Goal: Task Accomplishment & Management: Complete application form

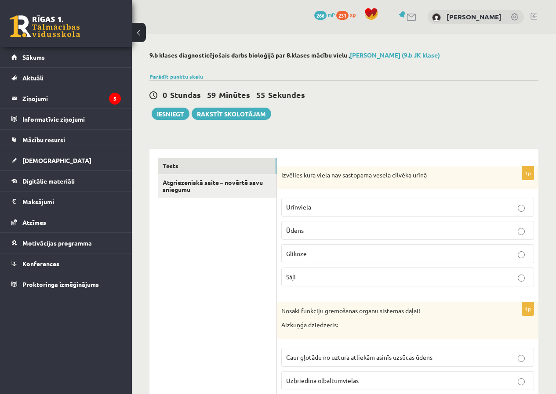
click at [137, 36] on button at bounding box center [139, 32] width 14 height 19
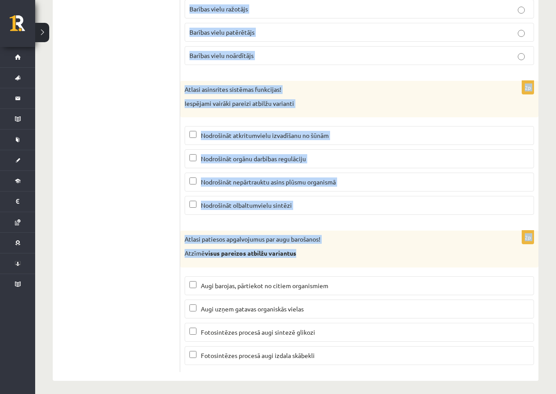
scroll to position [4157, 0]
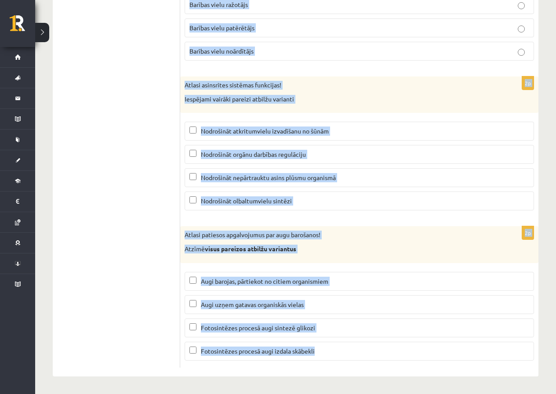
drag, startPoint x: 184, startPoint y: 177, endPoint x: 366, endPoint y: 375, distance: 269.0
copy form "Loremips dolo sitam con adipiscin elitse doeiusm tempo Incididun Utlab Etdolor …"
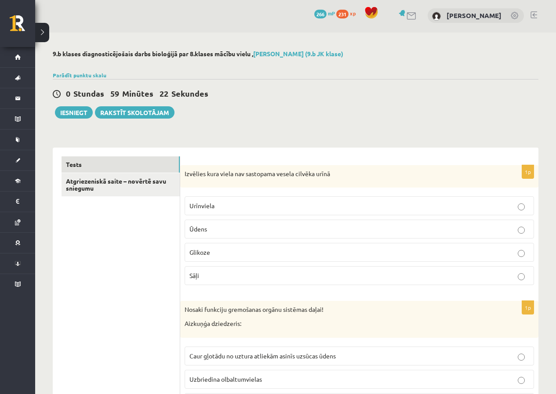
scroll to position [0, 0]
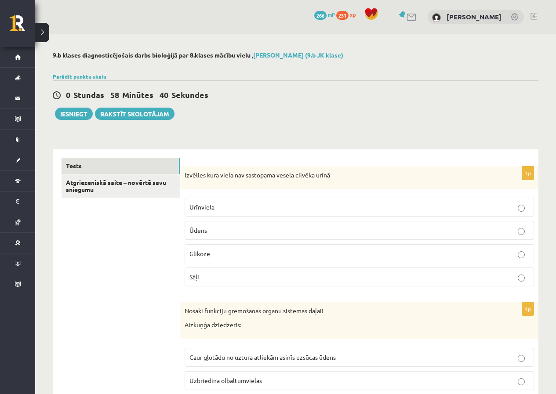
click at [203, 258] on p "Glikoze" at bounding box center [359, 253] width 340 height 9
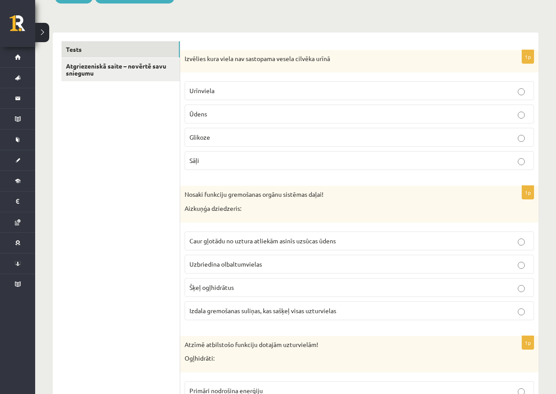
scroll to position [176, 0]
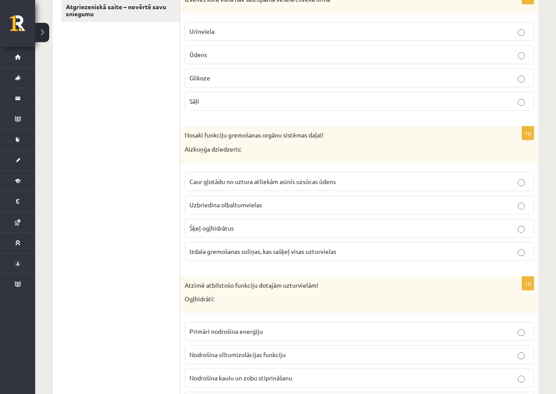
click at [208, 259] on label "Izdala gremošanas suliņas, kas sašķeļ visas uzturvielas" at bounding box center [359, 251] width 349 height 19
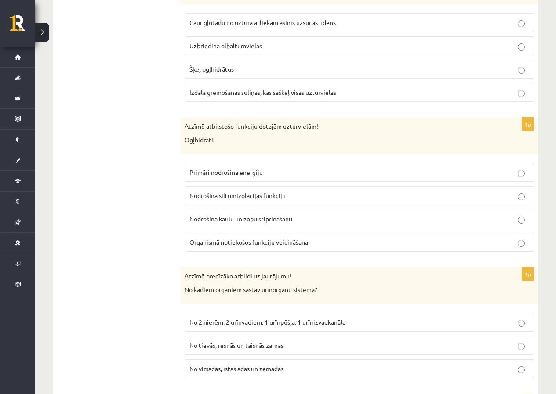
scroll to position [395, 0]
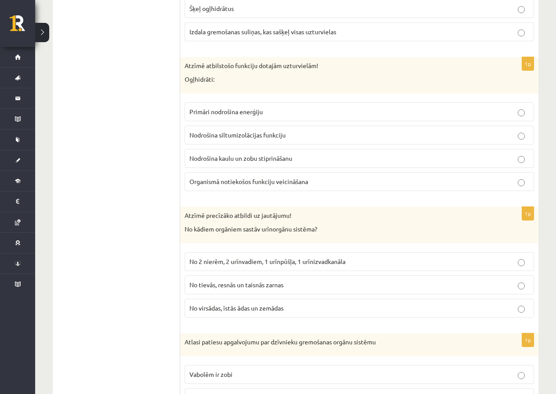
click at [271, 112] on p "Primāri nodrošina enerģiju" at bounding box center [359, 111] width 340 height 9
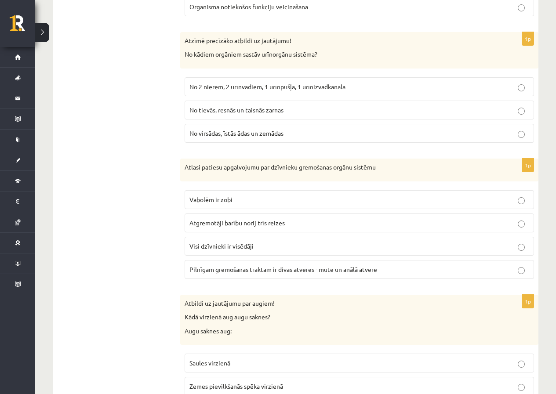
scroll to position [571, 0]
click at [221, 89] on span "No 2 nierēm, 2 urīnvadiem, 1 urīnpūšļa, 1 urīnizvadkanāla" at bounding box center [267, 86] width 156 height 8
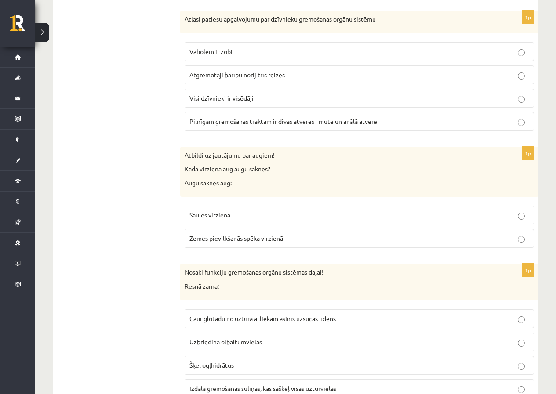
scroll to position [703, 0]
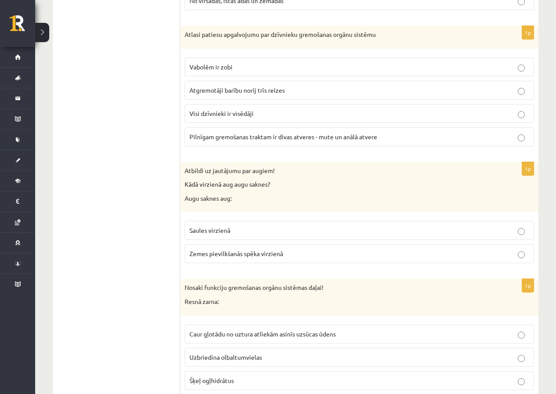
click at [203, 139] on span "Pilnīgam gremošanas traktam ir divas atveres - mute un anālā atvere" at bounding box center [283, 137] width 188 height 8
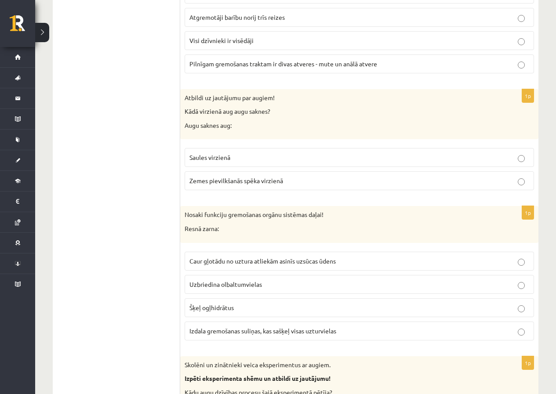
scroll to position [835, 0]
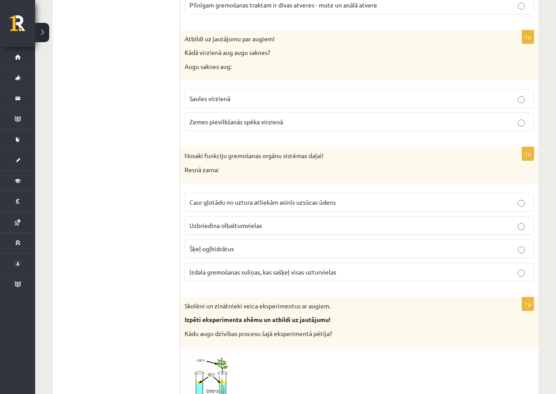
click at [225, 123] on span "Zemes pievilkšanās spēka virzienā" at bounding box center [236, 122] width 94 height 8
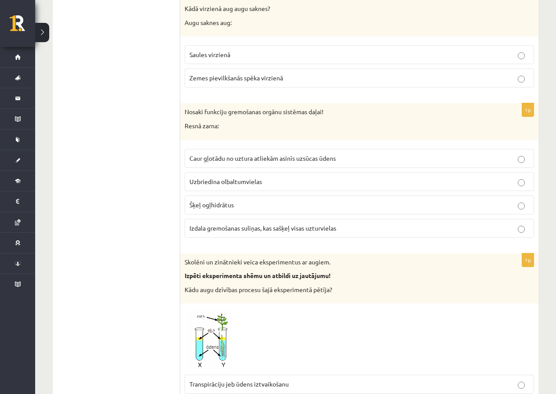
scroll to position [923, 0]
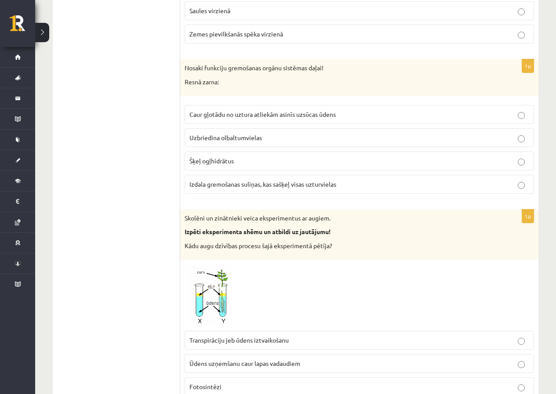
click at [200, 113] on span "Caur gļotādu no uztura atliekām asinīs uzsūcas ūdens" at bounding box center [262, 114] width 146 height 8
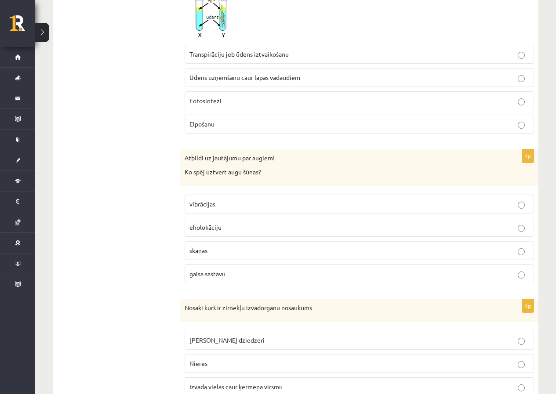
scroll to position [1230, 0]
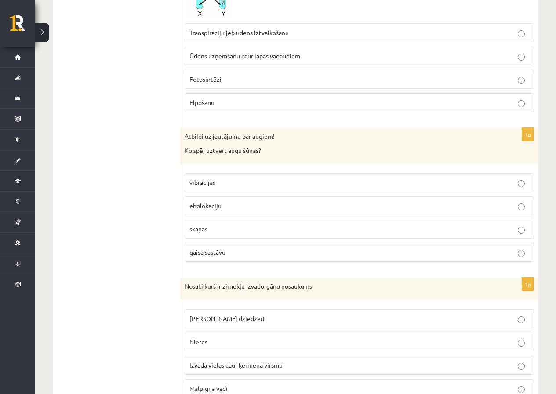
click at [207, 179] on span "vibrācijas" at bounding box center [202, 182] width 26 height 8
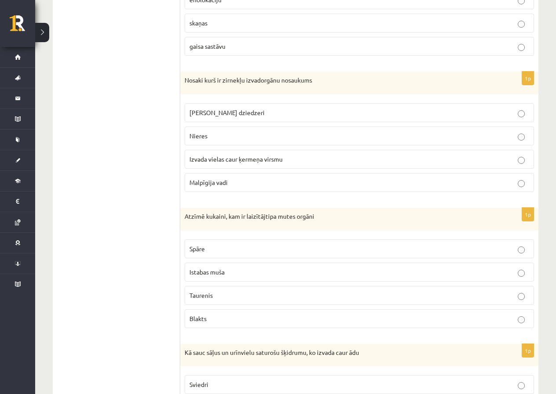
scroll to position [1450, 0]
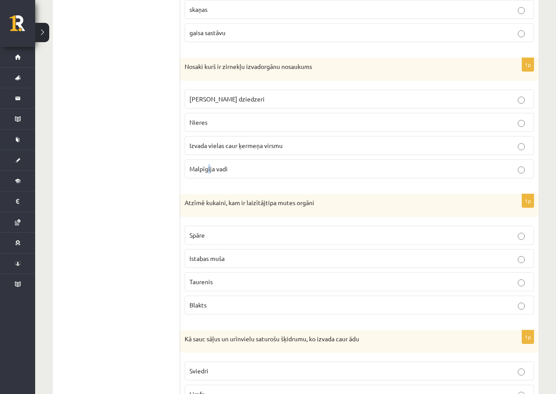
click at [210, 172] on p "Malpīgija vadi" at bounding box center [359, 168] width 340 height 9
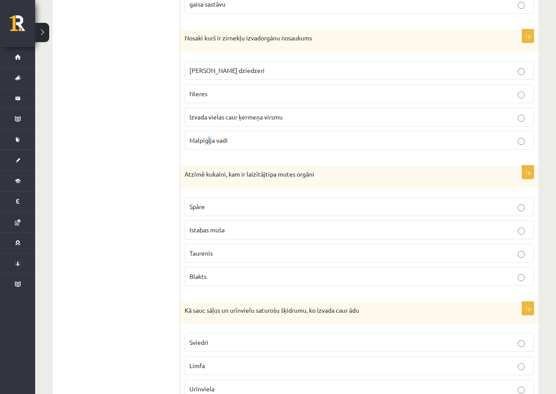
scroll to position [1494, 0]
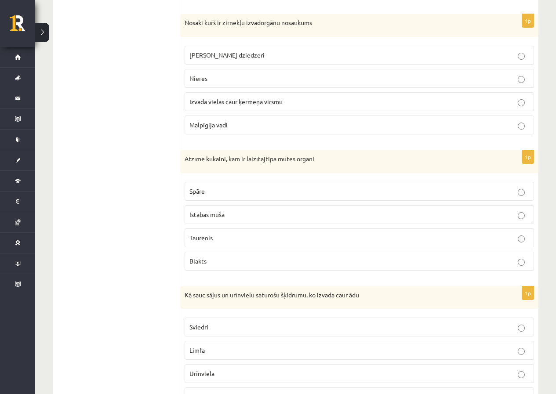
click at [272, 123] on p "Malpīgija vadi" at bounding box center [359, 124] width 340 height 9
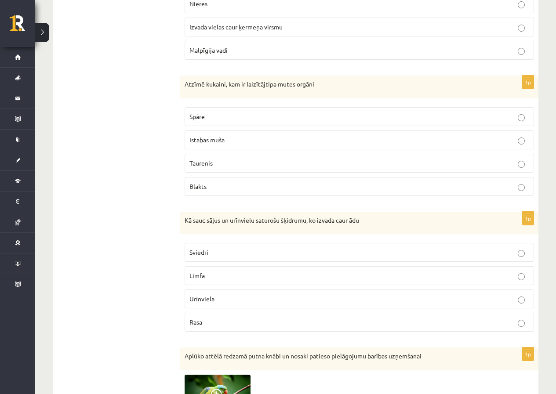
scroll to position [1582, 0]
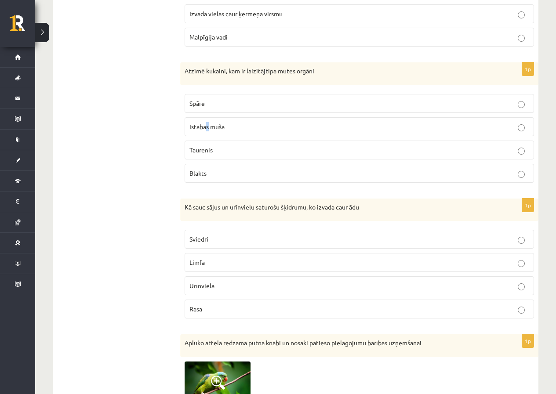
click at [208, 132] on label "Istabas muša" at bounding box center [359, 126] width 349 height 19
click at [236, 125] on p "Istabas muša" at bounding box center [359, 126] width 340 height 9
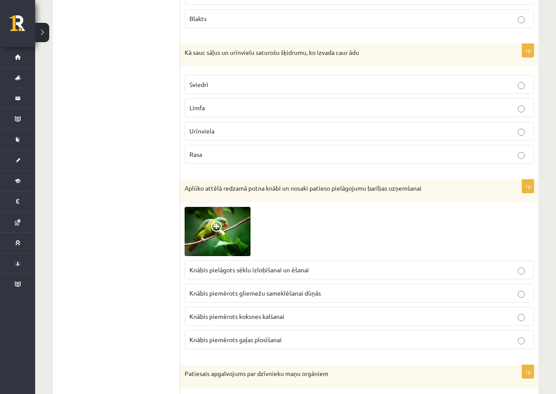
scroll to position [1758, 0]
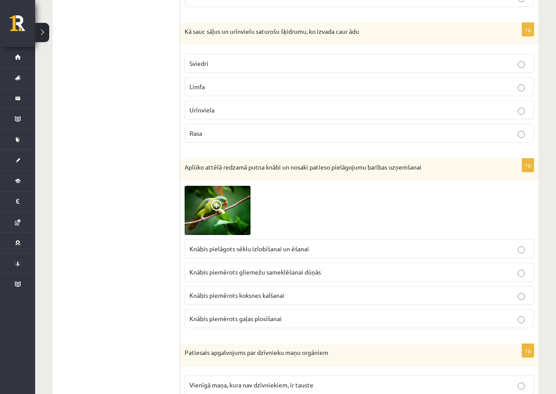
click at [196, 61] on span "Sviedri" at bounding box center [198, 63] width 19 height 8
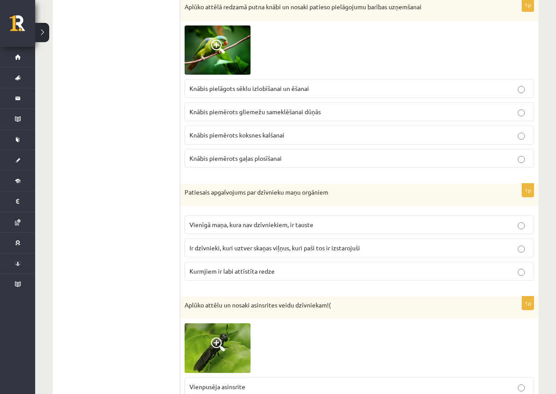
scroll to position [1933, 0]
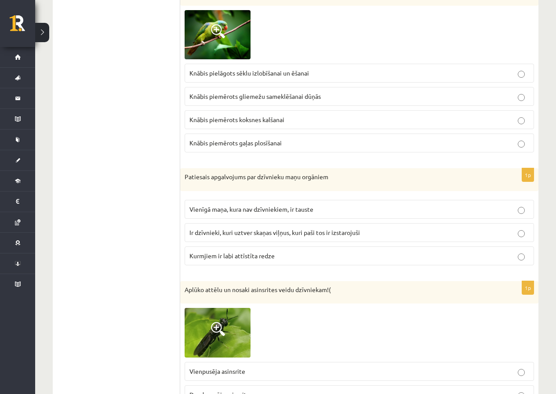
click at [222, 233] on span "Ir dzīvnieki, kuri uztver skaņas viļņus, kuri paši tos ir izstarojuši" at bounding box center [274, 233] width 170 height 8
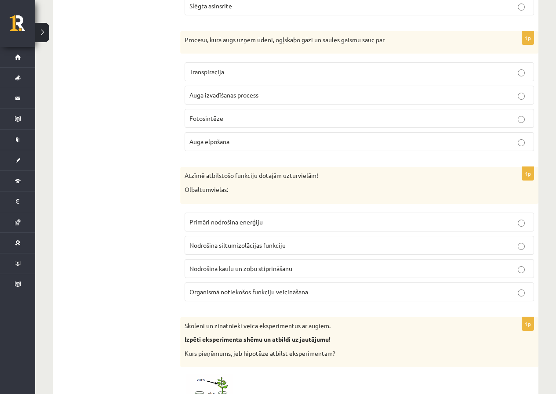
scroll to position [2373, 0]
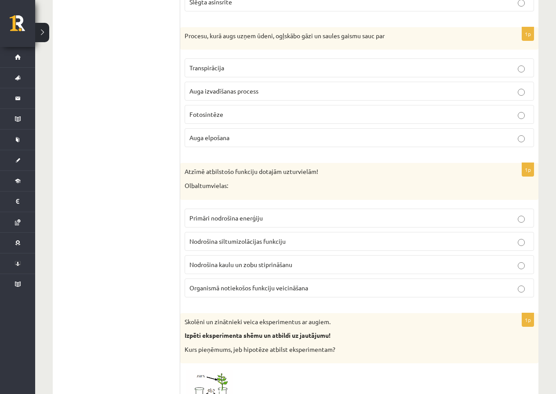
click at [223, 112] on p "Fotosintēze" at bounding box center [359, 114] width 340 height 9
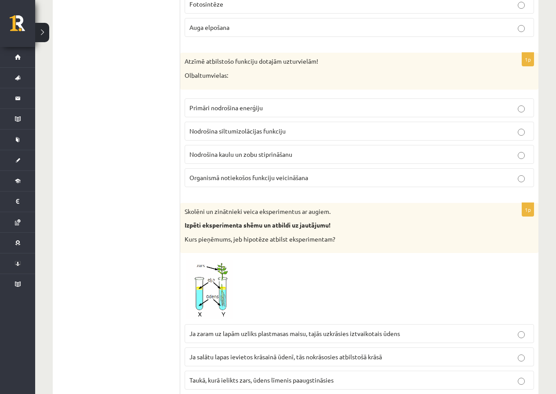
scroll to position [2505, 0]
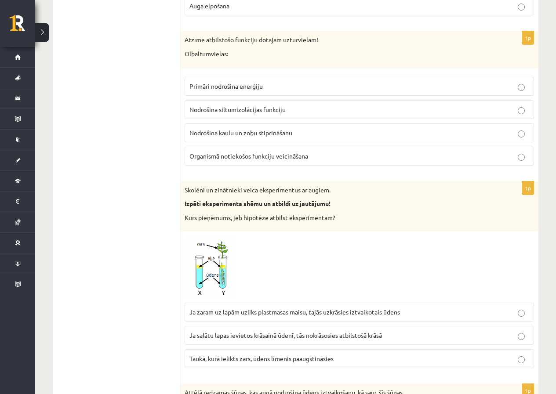
click at [217, 160] on p "Organismā notiekošos funkciju veicināšana" at bounding box center [359, 156] width 340 height 9
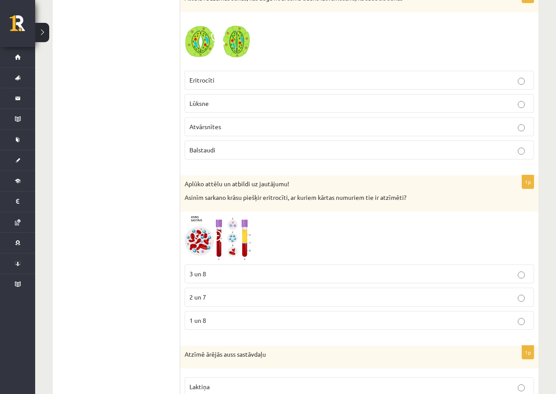
scroll to position [2900, 0]
click at [231, 239] on img at bounding box center [218, 237] width 66 height 44
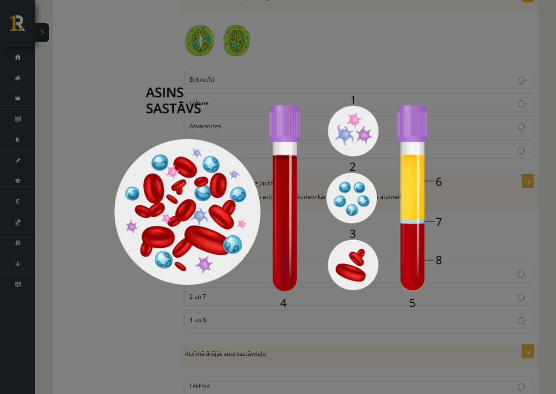
click at [359, 225] on img at bounding box center [277, 197] width 327 height 220
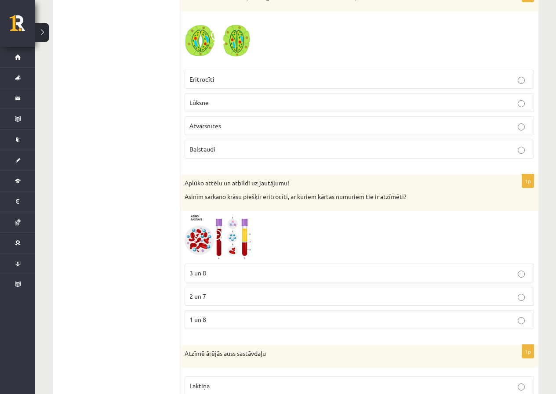
click at [357, 229] on div at bounding box center [359, 237] width 349 height 44
click at [239, 224] on img at bounding box center [218, 237] width 66 height 44
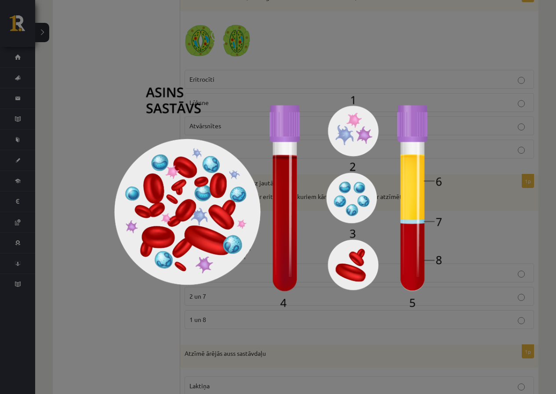
click at [239, 224] on img at bounding box center [277, 197] width 327 height 220
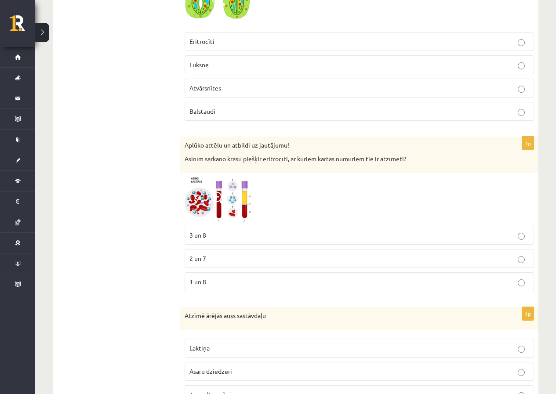
scroll to position [2944, 0]
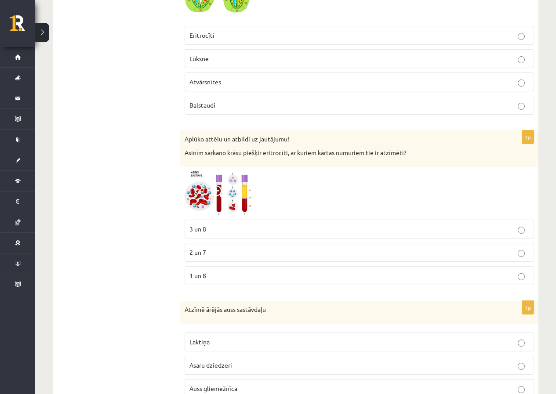
click at [220, 200] on span at bounding box center [218, 192] width 14 height 14
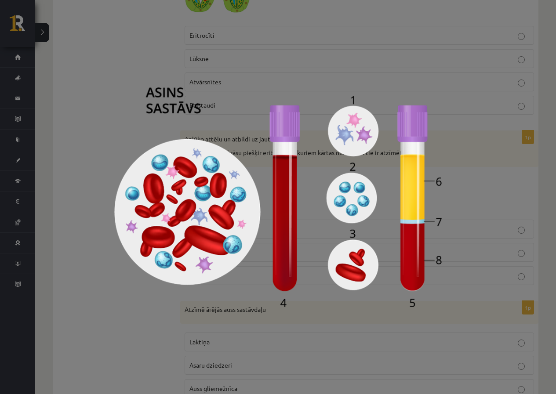
click at [220, 200] on img at bounding box center [277, 197] width 327 height 220
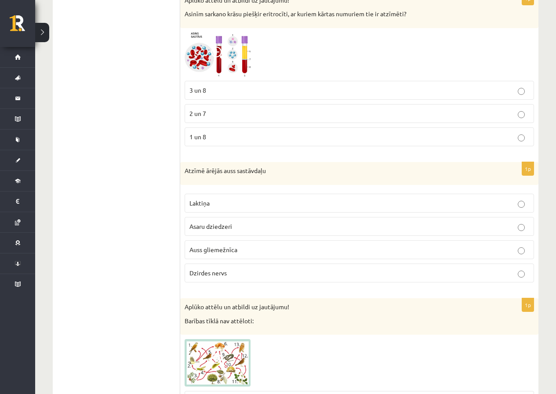
scroll to position [3102, 0]
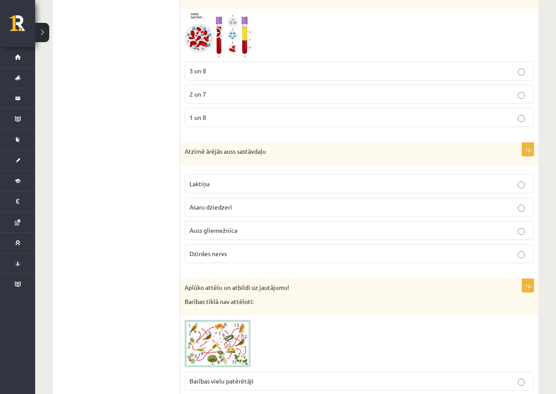
click at [215, 181] on p "Laktiņa" at bounding box center [359, 183] width 340 height 9
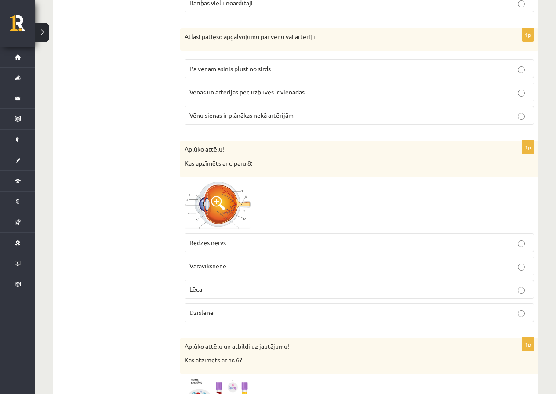
scroll to position [3542, 0]
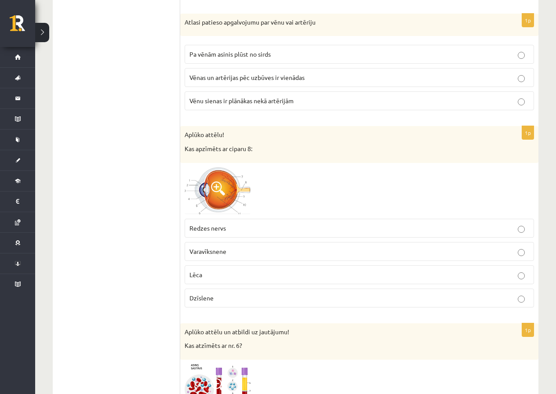
click at [209, 102] on span "Vēnu sienas ir plānākas nekā artērijām" at bounding box center [241, 101] width 104 height 8
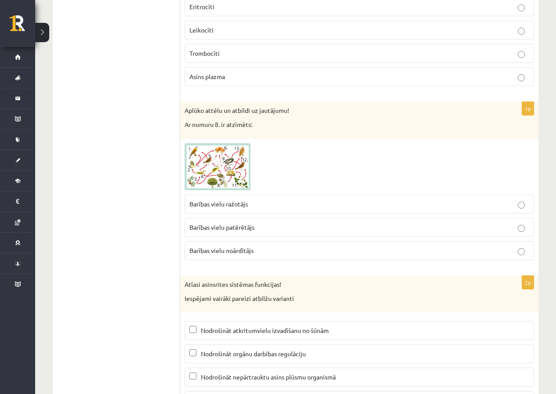
scroll to position [4157, 0]
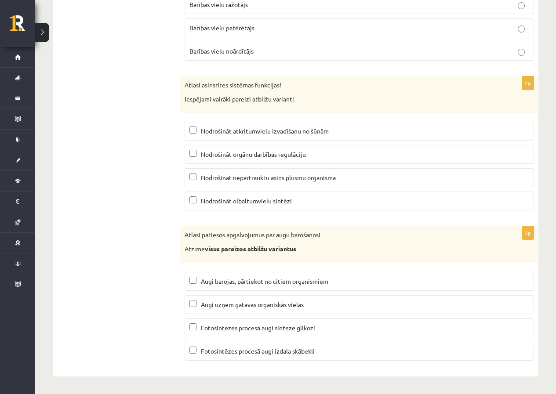
click at [232, 346] on label "Fotosintēzes procesā augi izdala skābekli" at bounding box center [359, 351] width 349 height 19
click at [231, 333] on label "Fotosintēzes procesā augi sintezē glikozi" at bounding box center [359, 328] width 349 height 19
click at [243, 179] on span "Nodrošināt nepārtrauktu asins plūsmu organismā" at bounding box center [268, 178] width 135 height 8
click at [249, 133] on span "Nodrošināt atkritumvielu izvadīšanu no šūnām" at bounding box center [265, 131] width 128 height 8
click at [243, 154] on span "Nodrošināt orgānu darbības regulāciju" at bounding box center [253, 154] width 105 height 8
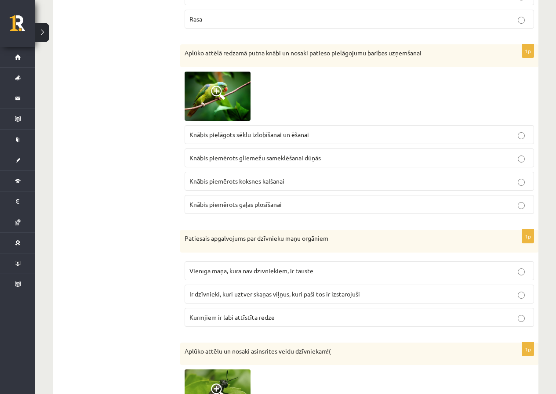
scroll to position [1740, 0]
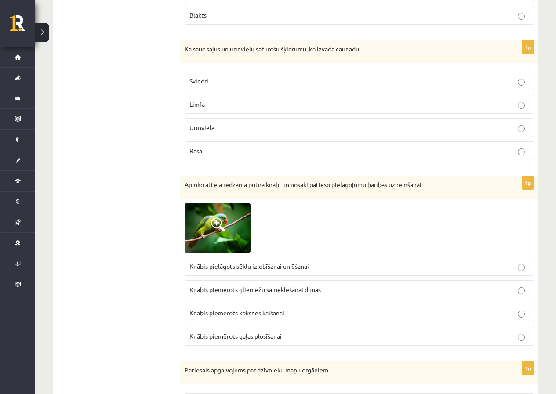
click at [236, 268] on span "Knābis pielāgots sēklu izlobīšanai un ēšanai" at bounding box center [249, 266] width 120 height 8
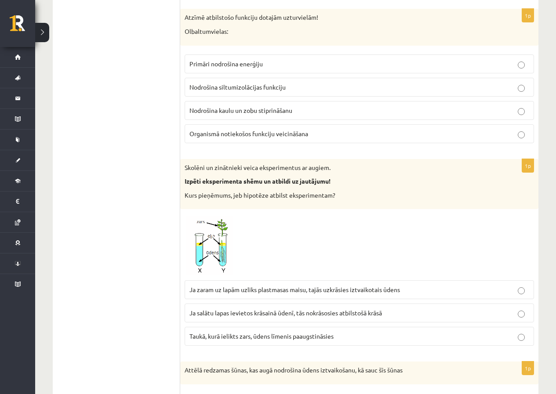
scroll to position [2531, 0]
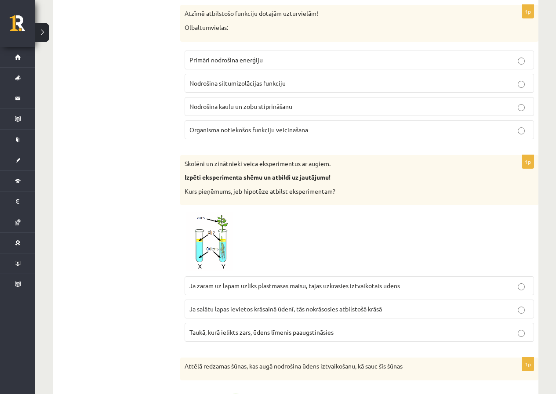
click at [207, 249] on img at bounding box center [218, 241] width 66 height 62
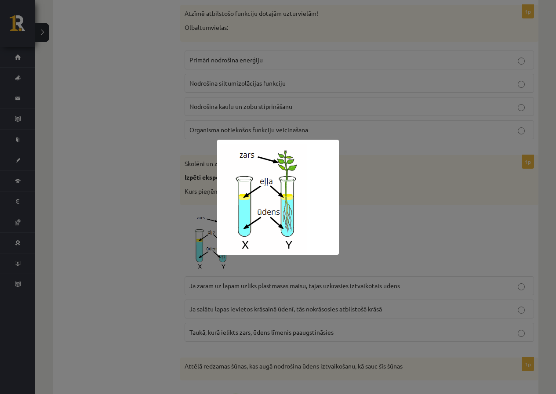
click at [402, 221] on div at bounding box center [278, 197] width 556 height 394
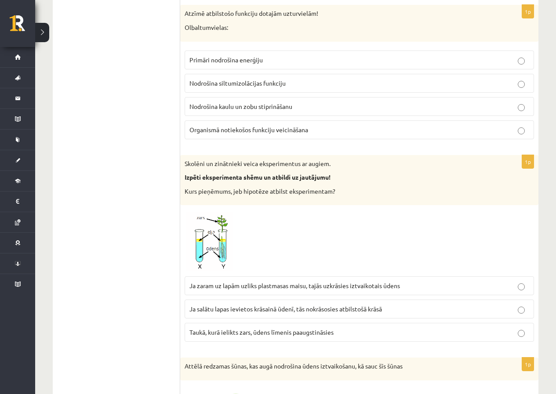
click at [311, 334] on span "Taukā, kurā ielikts zars, ūdens līmenis paaugstināsies" at bounding box center [261, 332] width 144 height 8
click at [223, 248] on img at bounding box center [218, 241] width 66 height 62
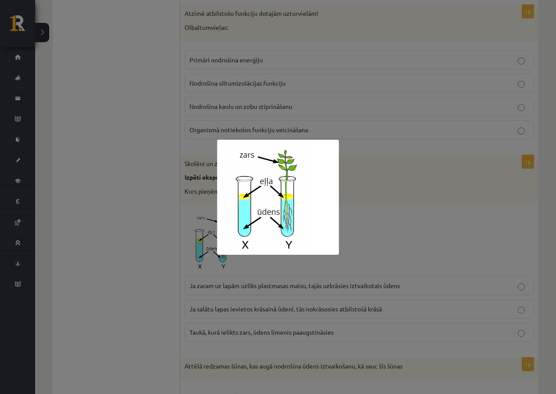
click at [362, 199] on div at bounding box center [278, 197] width 556 height 394
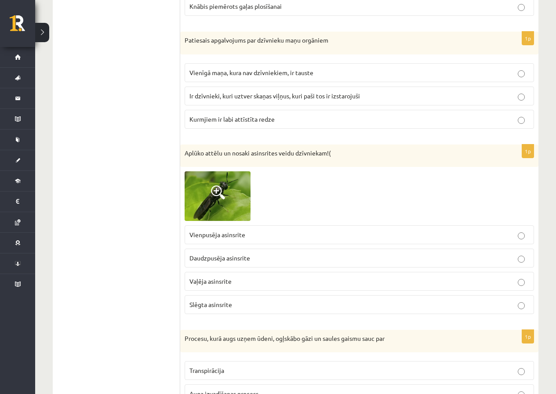
scroll to position [2092, 0]
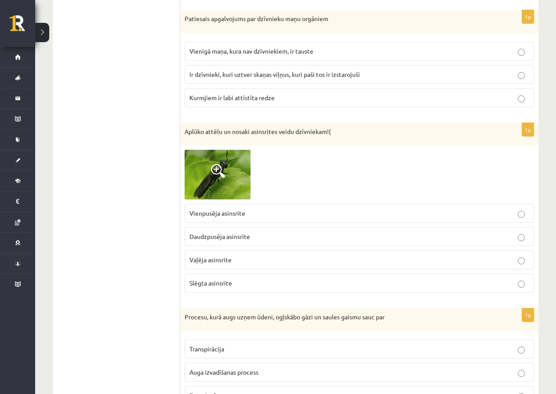
click at [220, 262] on span "Vaļēja asinsrite" at bounding box center [210, 260] width 42 height 8
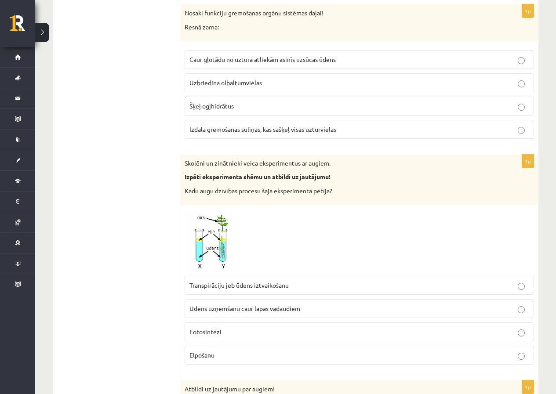
scroll to position [993, 0]
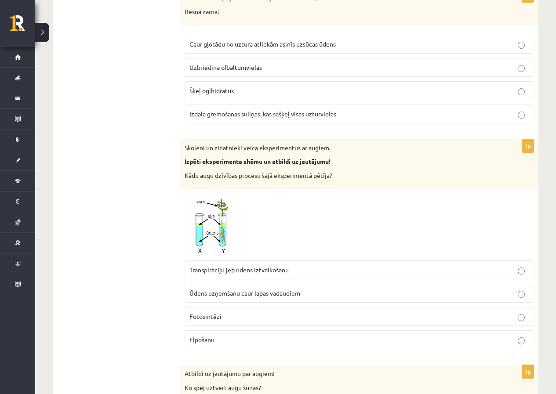
click at [216, 279] on label "Transpirāciju jeb ūdens iztvaikošanu" at bounding box center [359, 270] width 349 height 19
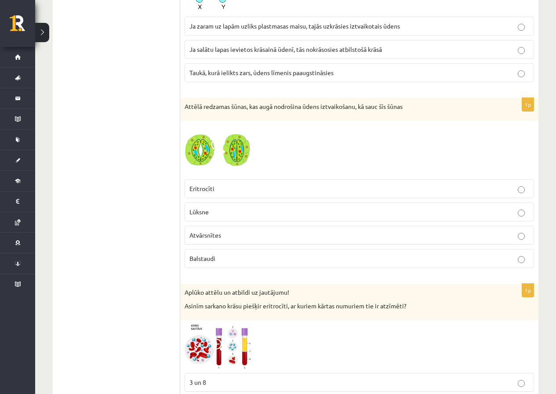
scroll to position [2795, 0]
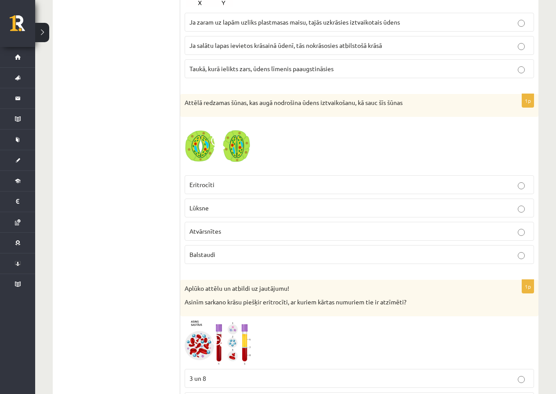
click at [212, 236] on p "Atvārsnītes" at bounding box center [359, 231] width 340 height 9
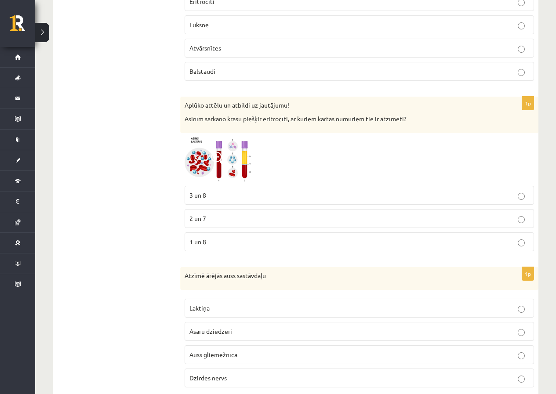
scroll to position [3014, 0]
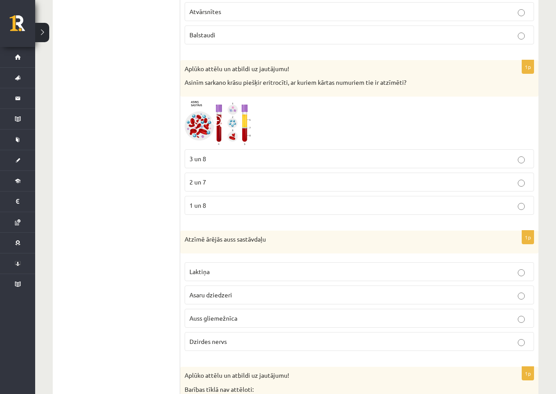
click at [228, 215] on label "1 un 8" at bounding box center [359, 205] width 349 height 19
click at [276, 83] on p "Asinīm sarkano krāsu piešķir eritrocīti, ar kuriem kārtas numuriem tie ir atzīm…" at bounding box center [337, 82] width 305 height 9
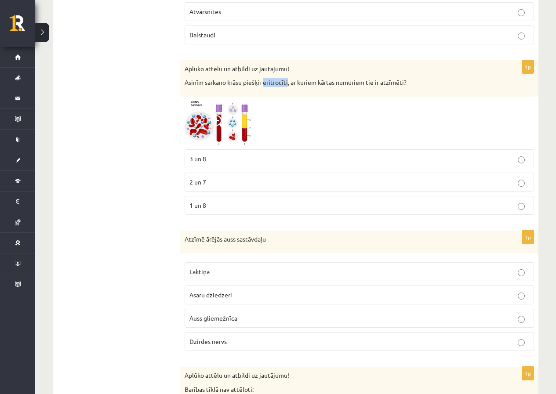
click at [276, 83] on p "Asinīm sarkano krāsu piešķir eritrocīti, ar kuriem kārtas numuriem tie ir atzīm…" at bounding box center [337, 82] width 305 height 9
click at [215, 127] on span at bounding box center [218, 122] width 14 height 14
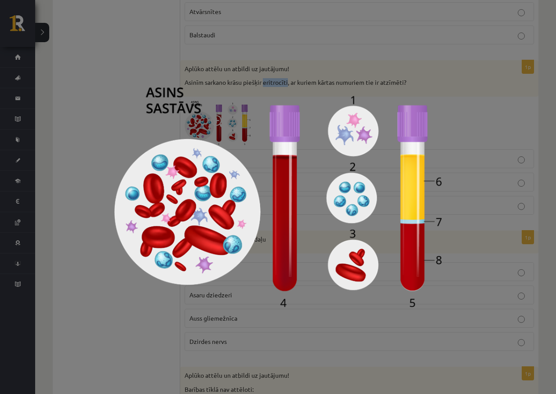
click at [145, 296] on img at bounding box center [277, 197] width 327 height 220
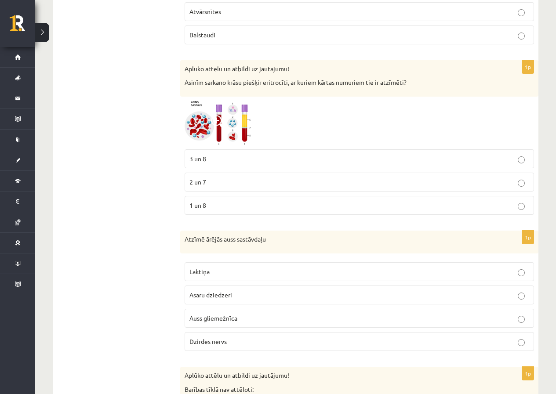
click at [209, 164] on label "3 un 8" at bounding box center [359, 158] width 349 height 19
click at [224, 120] on span at bounding box center [218, 122] width 14 height 14
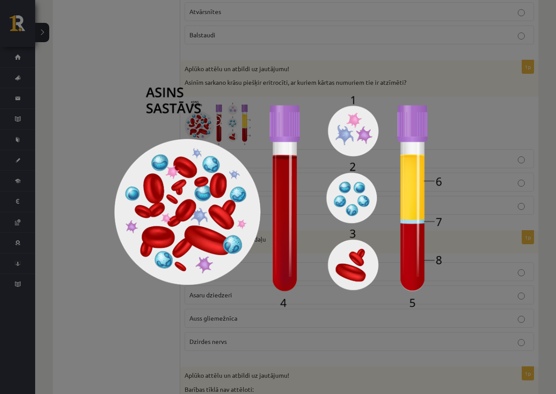
click at [130, 242] on img at bounding box center [277, 197] width 327 height 220
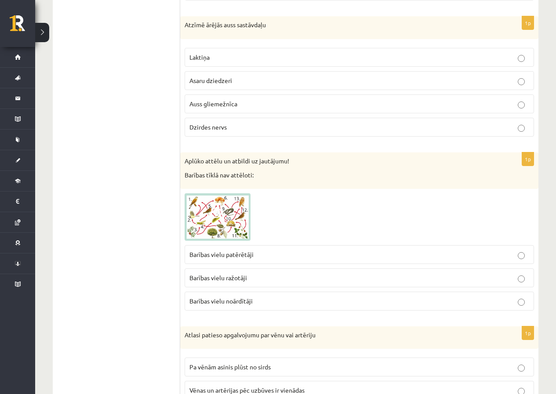
scroll to position [3234, 0]
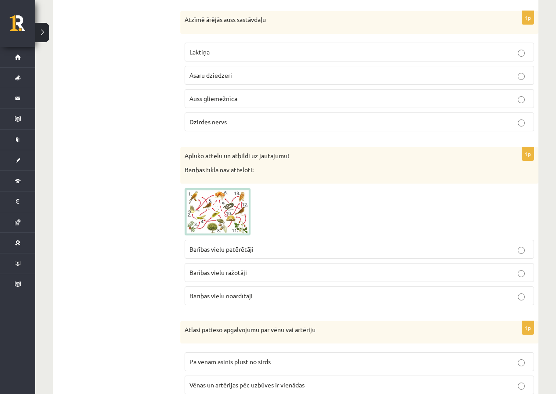
click at [216, 214] on span at bounding box center [218, 209] width 14 height 14
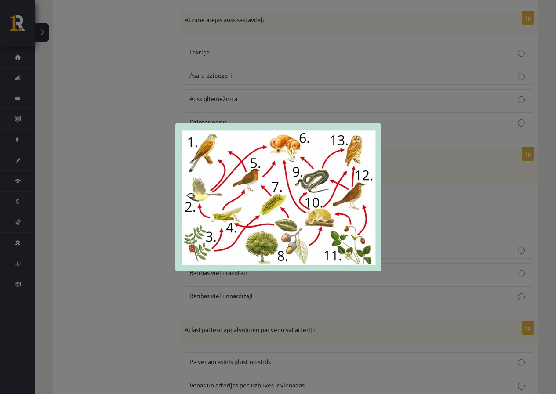
click at [400, 208] on div at bounding box center [278, 197] width 556 height 394
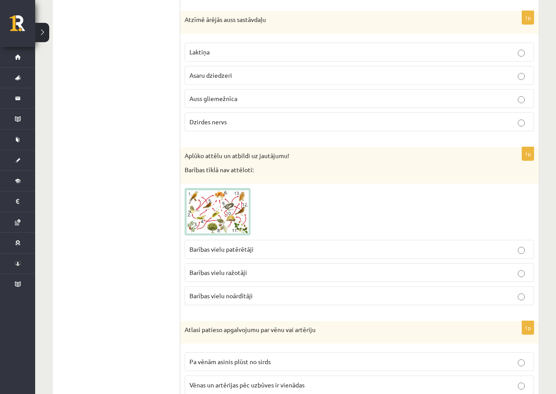
click at [248, 246] on span "Barības vielu patērētāji" at bounding box center [221, 249] width 64 height 8
click at [218, 295] on span "Barības vielu noārdītāji" at bounding box center [220, 296] width 63 height 8
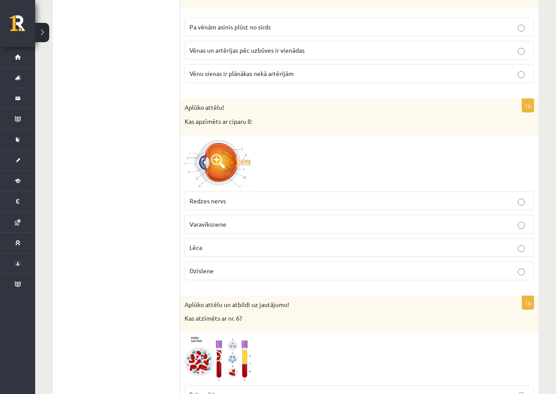
scroll to position [3586, 0]
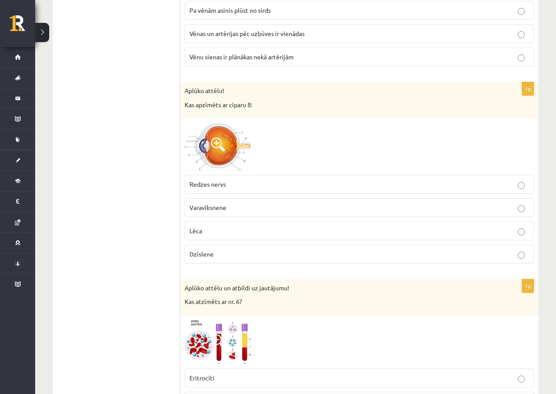
click at [232, 155] on img at bounding box center [218, 146] width 66 height 47
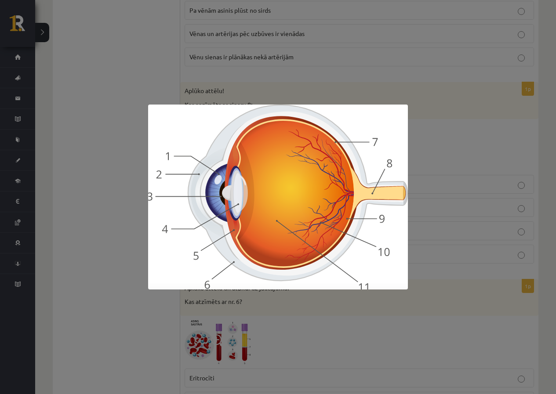
click at [477, 149] on div at bounding box center [278, 197] width 556 height 394
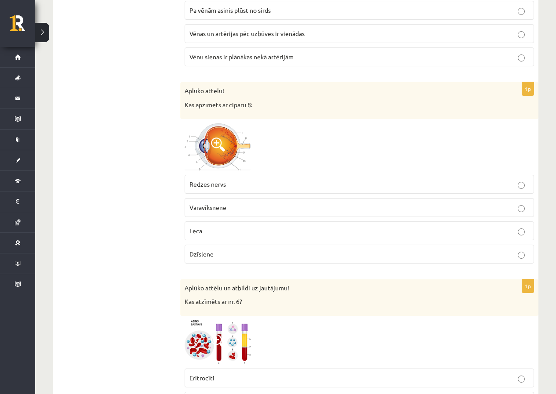
click at [220, 186] on span "Redzes nervs" at bounding box center [207, 184] width 36 height 8
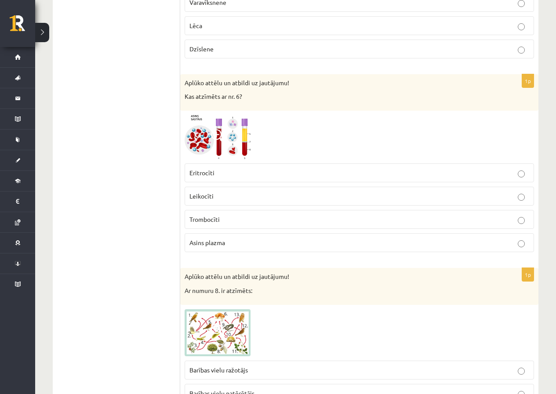
scroll to position [3805, 0]
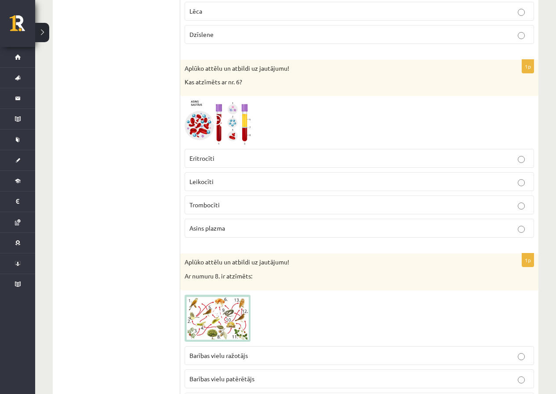
click at [230, 121] on img at bounding box center [218, 123] width 66 height 44
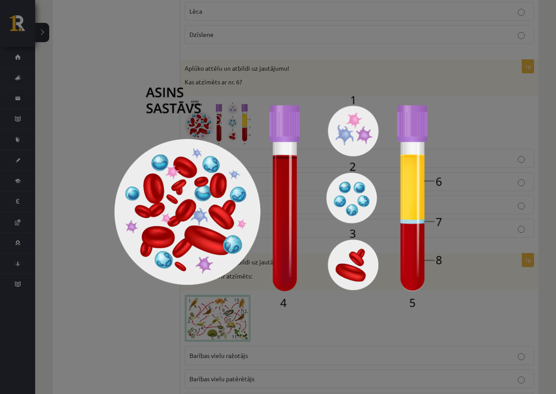
click at [105, 88] on div at bounding box center [278, 197] width 556 height 394
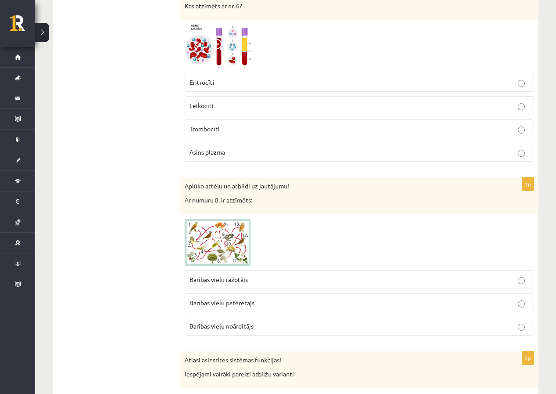
scroll to position [3893, 0]
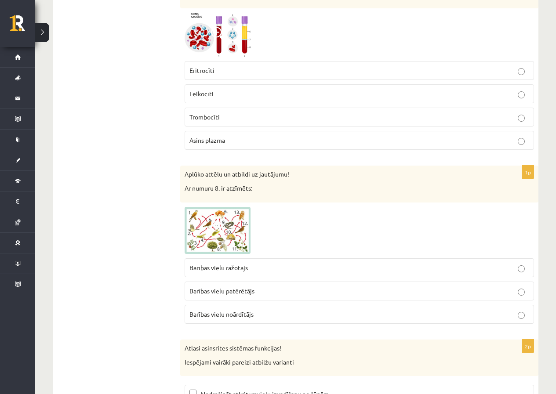
click at [279, 271] on p "Barības vielu ražotājs" at bounding box center [359, 267] width 340 height 9
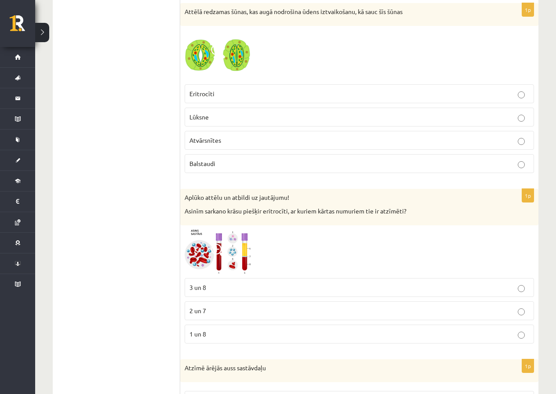
scroll to position [2971, 0]
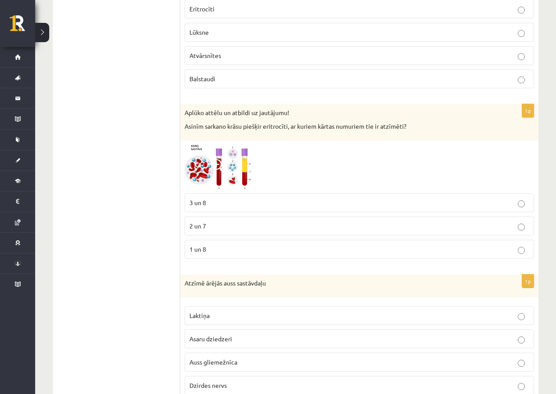
click at [208, 252] on p "1 un 8" at bounding box center [359, 249] width 340 height 9
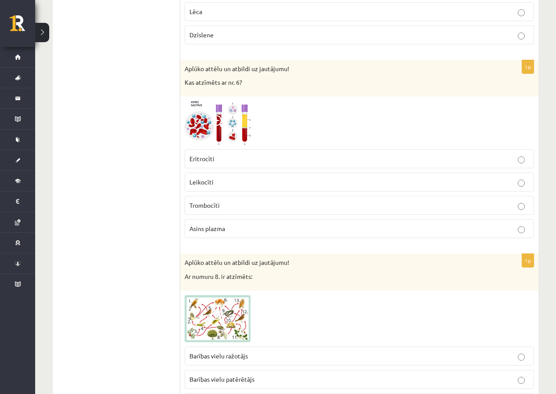
scroll to position [3805, 0]
click at [217, 232] on span "Asins plazma" at bounding box center [207, 228] width 36 height 8
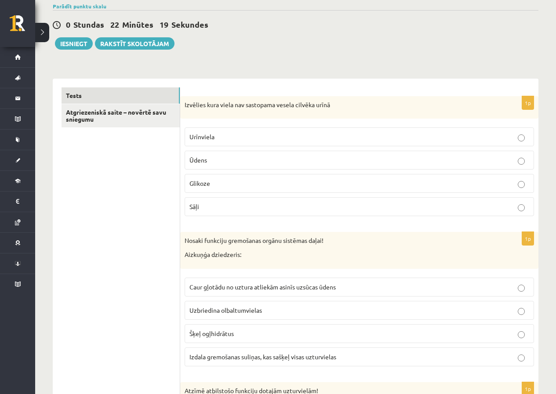
scroll to position [0, 0]
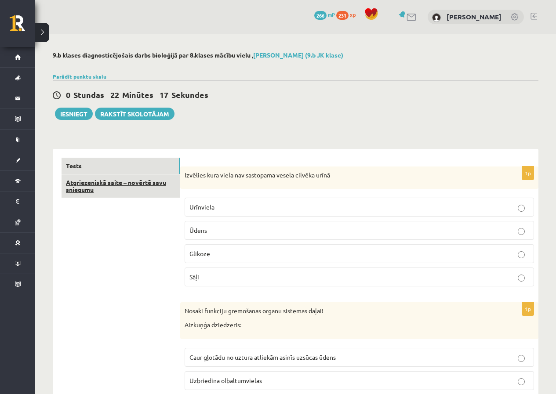
click at [110, 193] on link "Atgriezeniskā saite – novērtē savu sniegumu" at bounding box center [121, 186] width 118 height 24
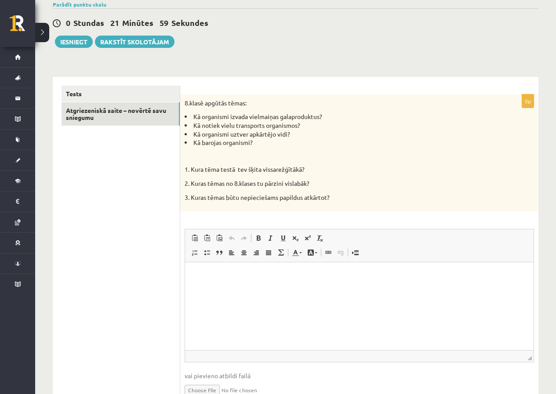
scroll to position [88, 0]
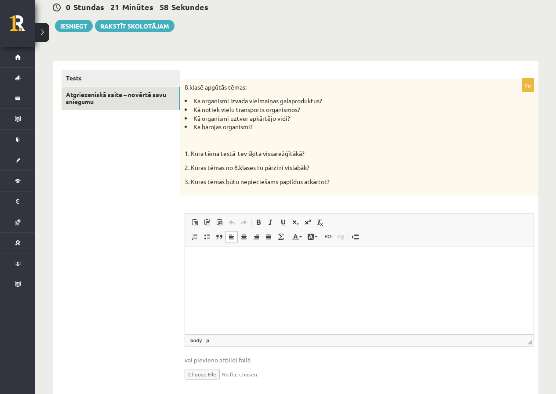
click at [213, 261] on p "Editor, wiswyg-editor-user-answer-47024755169980" at bounding box center [359, 259] width 331 height 9
click at [284, 275] on p "**********" at bounding box center [359, 274] width 331 height 9
click at [355, 270] on body "**********" at bounding box center [359, 267] width 331 height 24
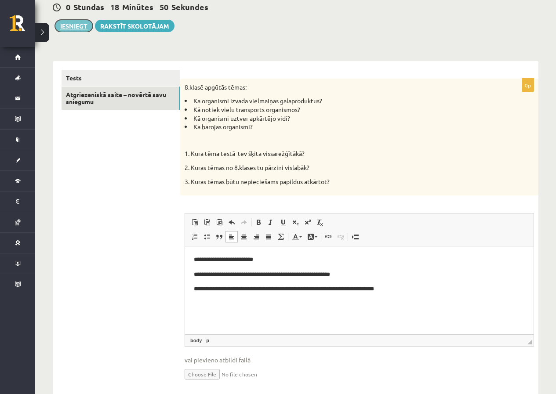
click at [75, 28] on button "Iesniegt" at bounding box center [74, 26] width 38 height 12
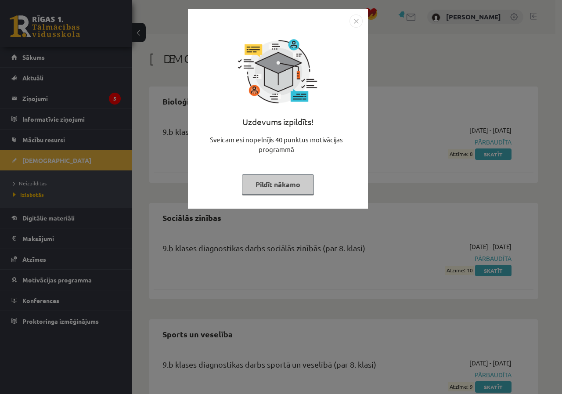
click at [262, 187] on button "Pildīt nākamo" at bounding box center [278, 184] width 72 height 20
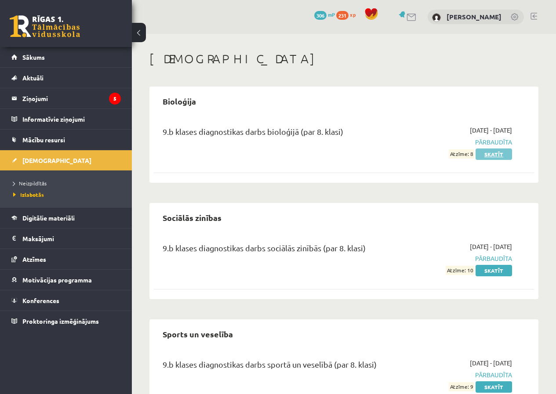
click at [478, 158] on link "Skatīt" at bounding box center [493, 154] width 36 height 11
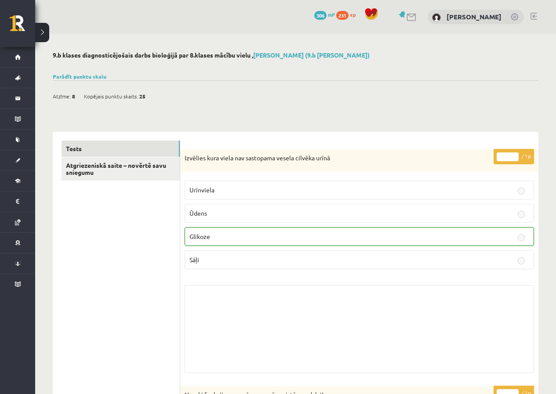
click at [97, 80] on div "Parādīt punktu skalu Atzīme No Līdz 1 0 5 2 6 8 3 9 11 4 12 14 5 15 17 6 18 20 …" at bounding box center [296, 77] width 486 height 8
click at [99, 74] on link "Parādīt punktu skalu" at bounding box center [80, 76] width 54 height 7
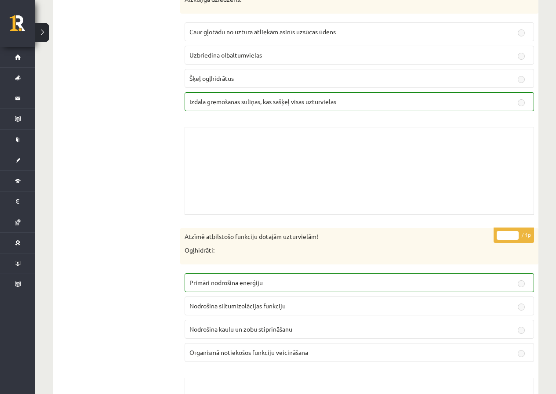
scroll to position [439, 0]
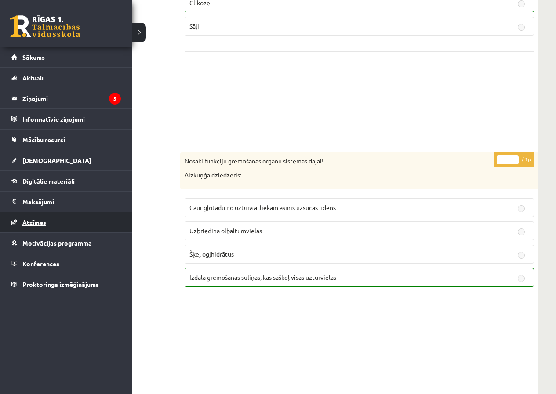
click at [36, 227] on link "Atzīmes" at bounding box center [65, 222] width 109 height 20
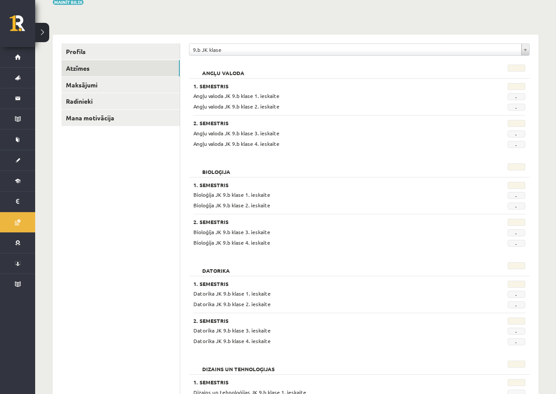
scroll to position [44, 0]
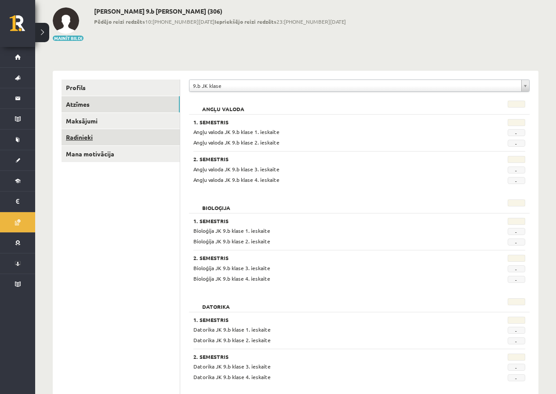
click at [89, 144] on link "Radinieki" at bounding box center [121, 137] width 118 height 16
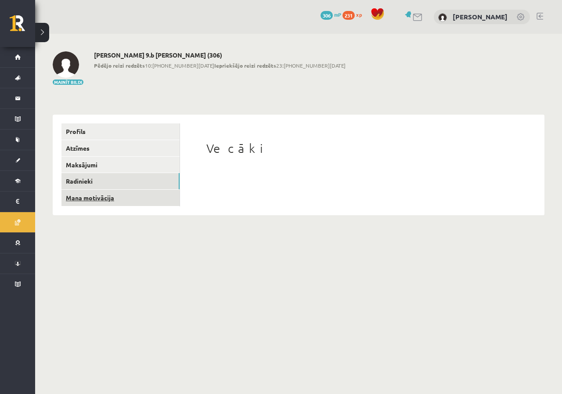
click at [72, 198] on link "Mana motivācija" at bounding box center [121, 198] width 118 height 16
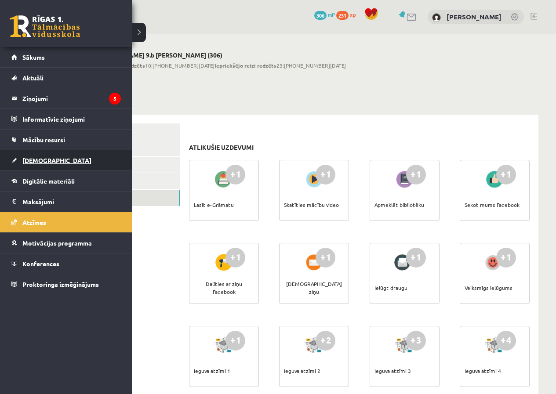
click at [32, 165] on link "[DEMOGRAPHIC_DATA]" at bounding box center [65, 160] width 109 height 20
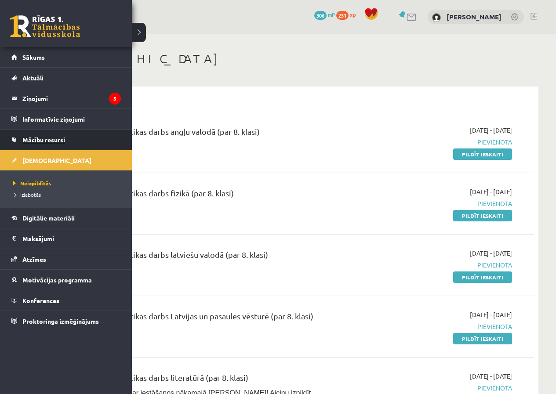
click at [51, 143] on span "Mācību resursi" at bounding box center [43, 140] width 43 height 8
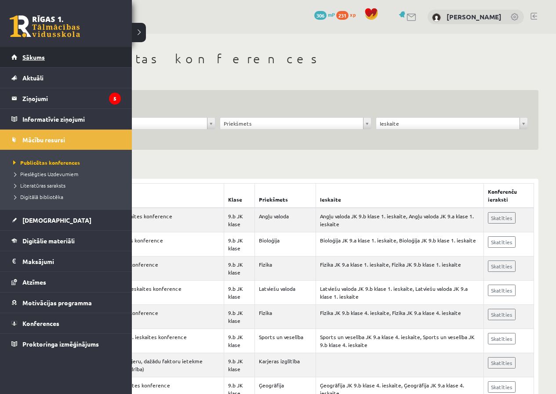
click at [53, 54] on link "Sākums" at bounding box center [65, 57] width 109 height 20
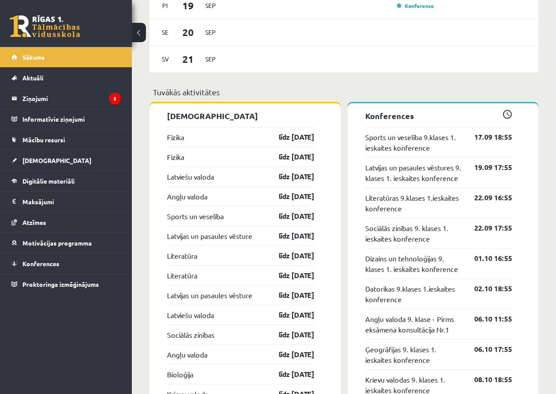
scroll to position [835, 0]
